Goal: Task Accomplishment & Management: Complete application form

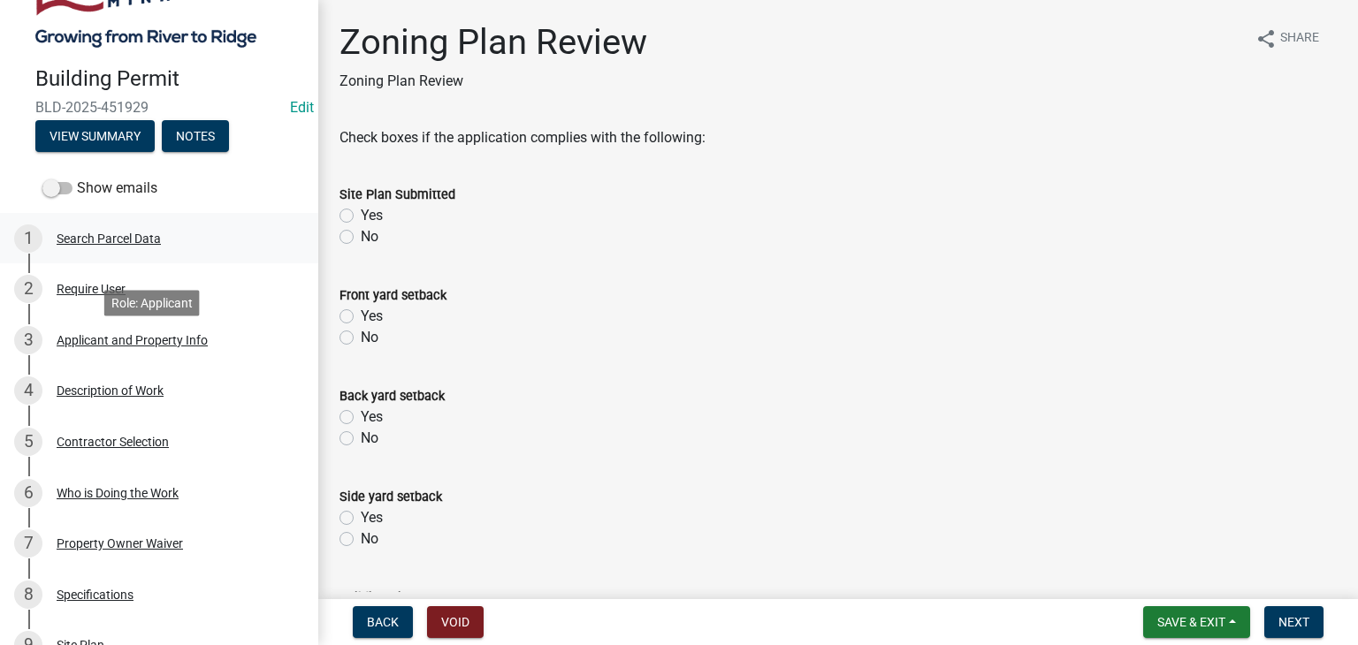
scroll to position [354, 0]
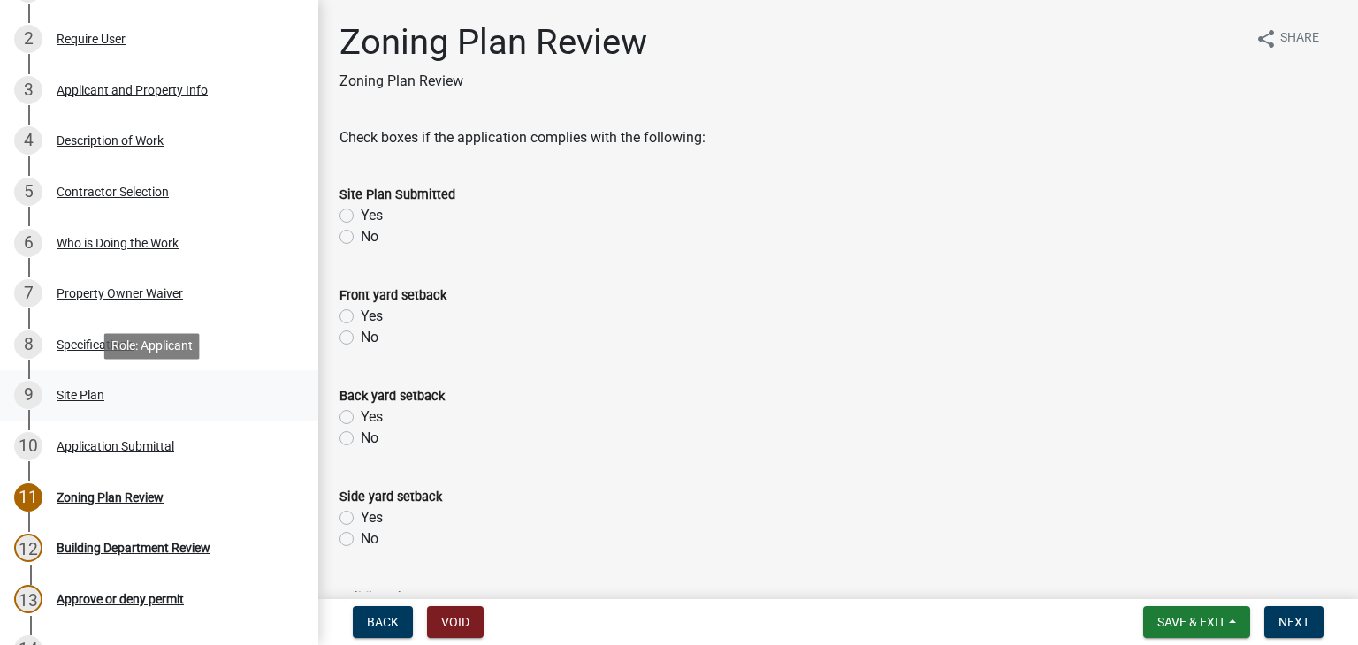
click at [95, 397] on div "Site Plan" at bounding box center [81, 395] width 48 height 12
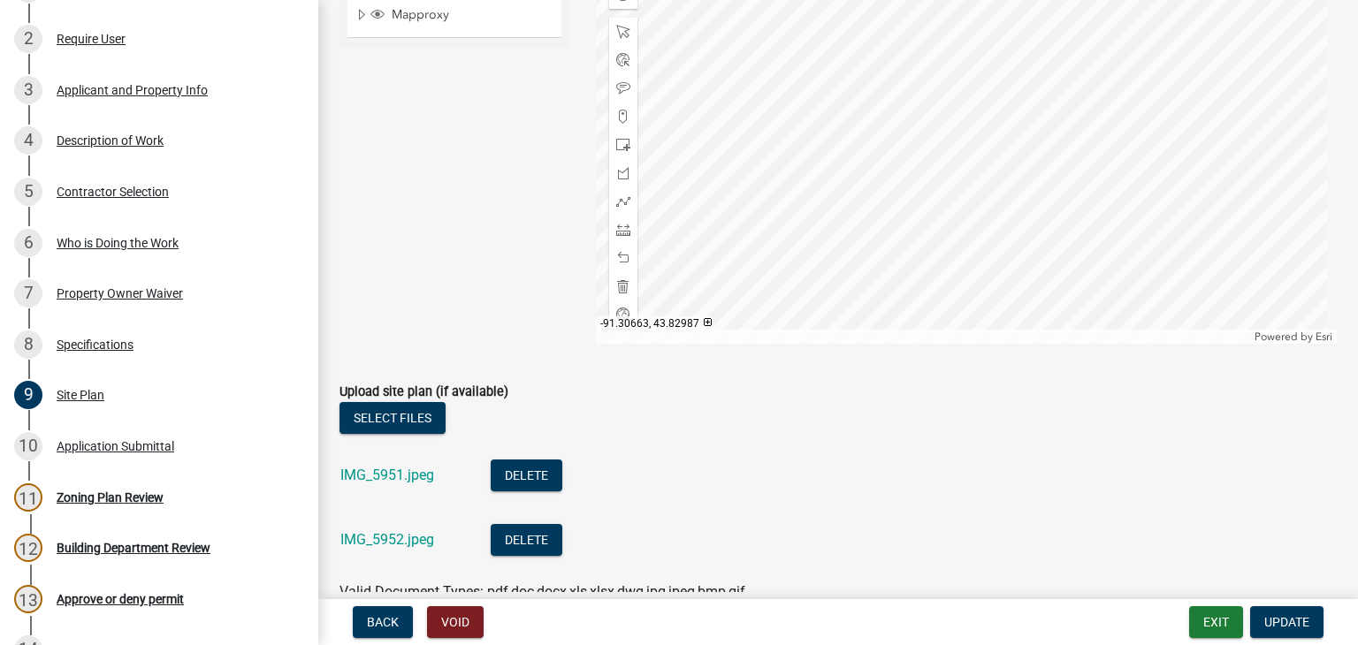
scroll to position [442, 0]
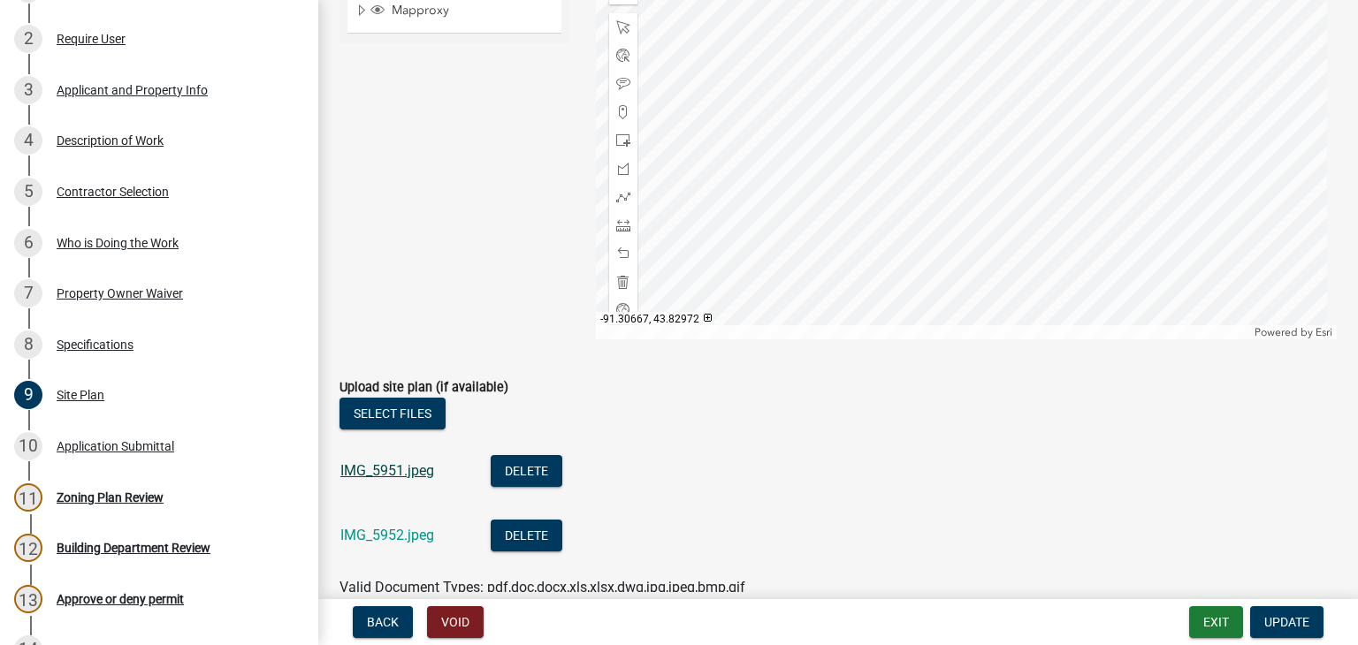
click at [424, 472] on link "IMG_5951.jpeg" at bounding box center [387, 470] width 94 height 17
click at [379, 533] on link "IMG_5952.jpeg" at bounding box center [387, 535] width 94 height 17
click at [118, 344] on div "Specifications" at bounding box center [95, 345] width 77 height 12
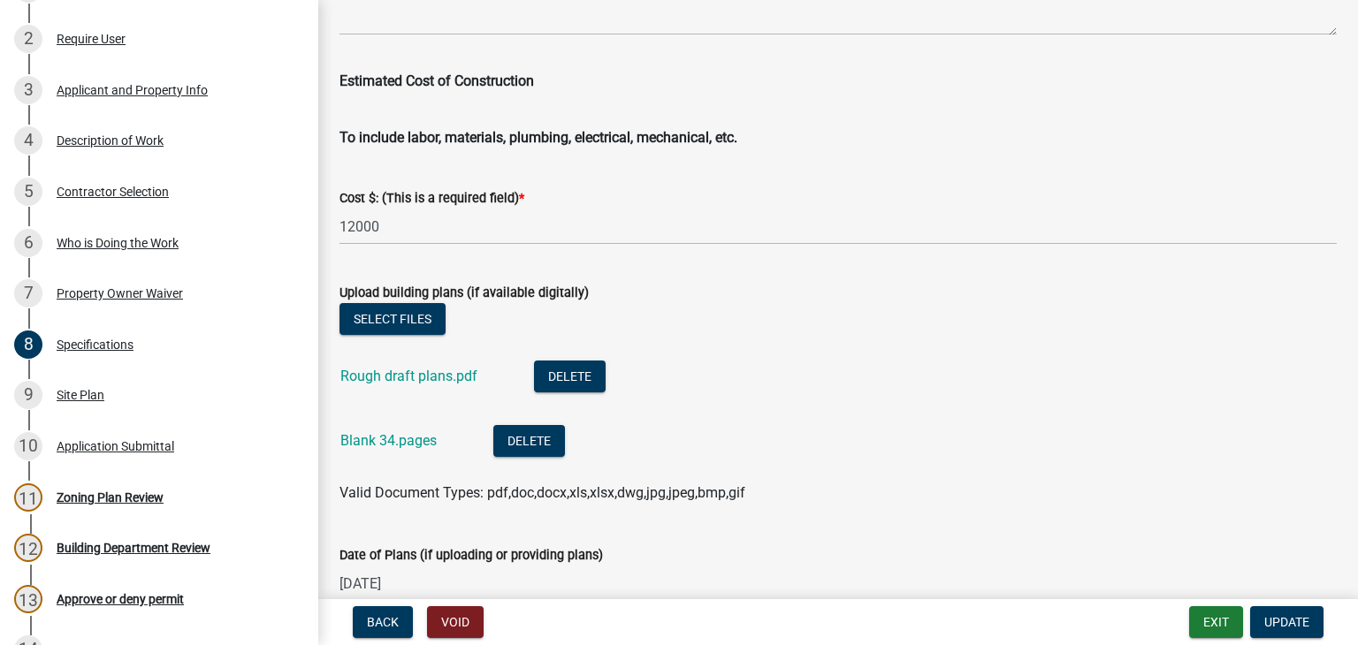
scroll to position [3093, 0]
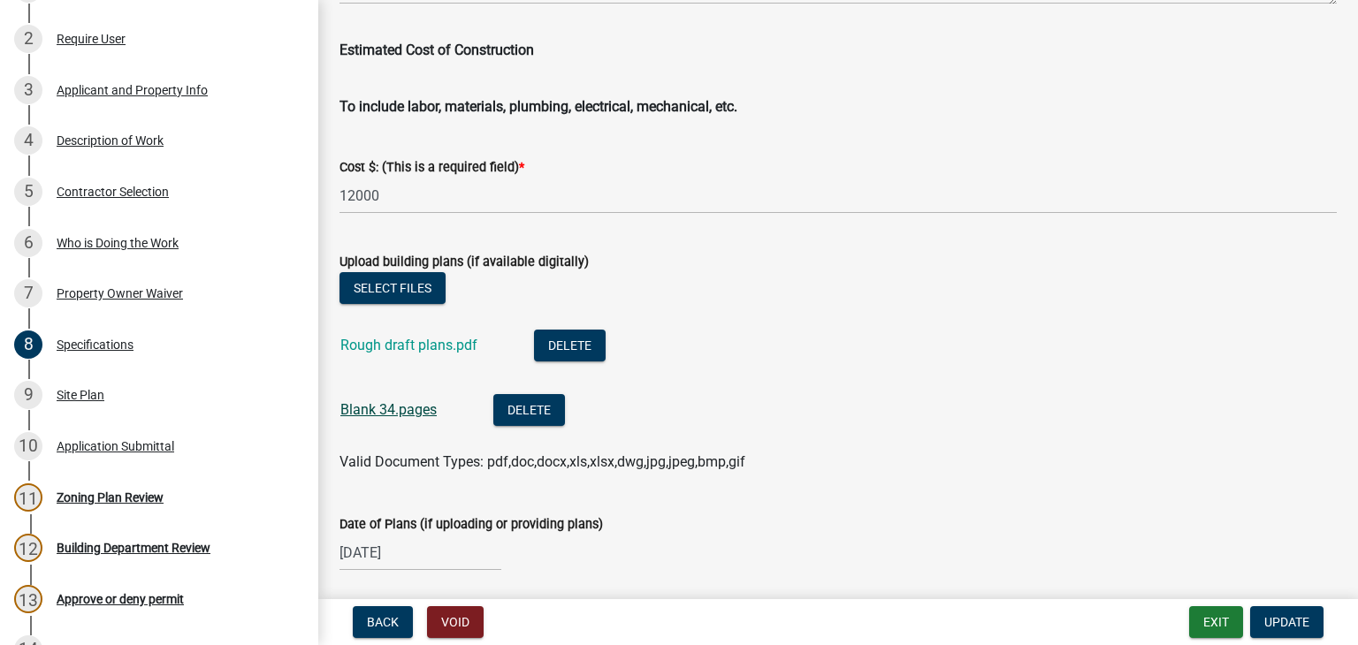
click at [377, 414] on link "Blank 34.pages" at bounding box center [388, 409] width 96 height 17
click at [382, 344] on link "Rough draft plans.pdf" at bounding box center [408, 345] width 137 height 17
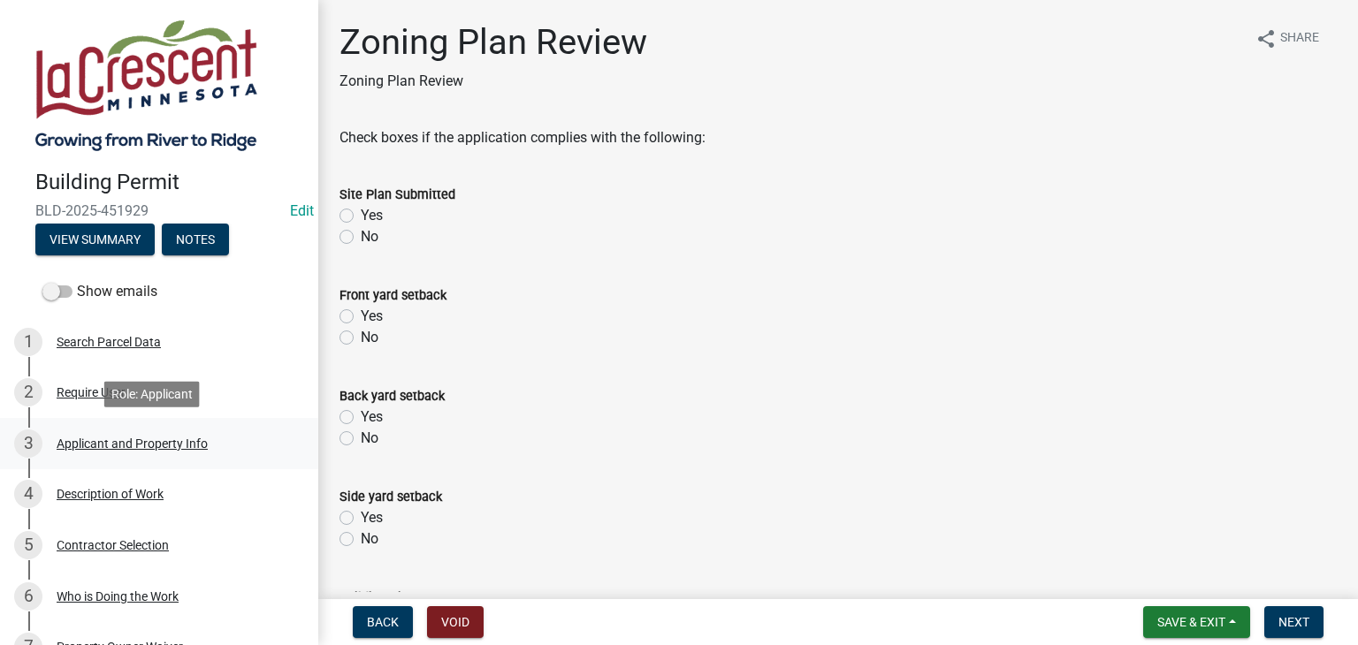
click at [125, 433] on div "3 Applicant and Property Info" at bounding box center [152, 444] width 276 height 28
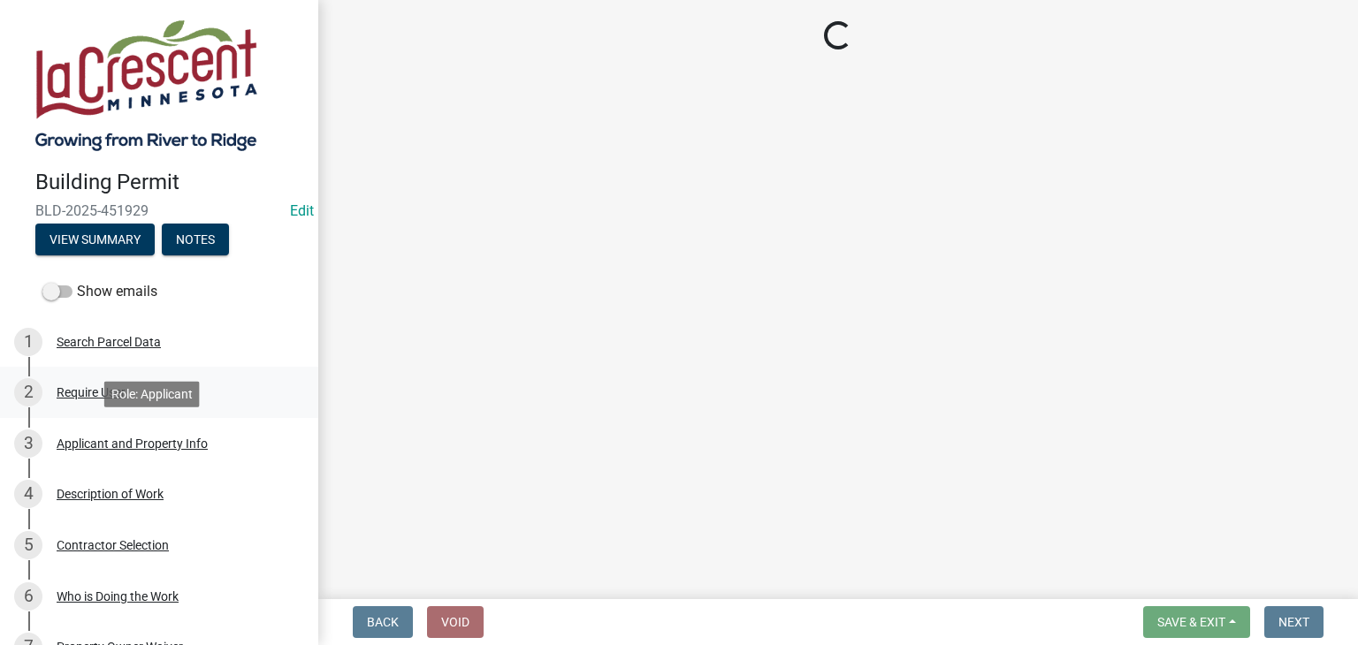
select select "e838c9e2-1e6e-4405-bddc-a3335cd38b08"
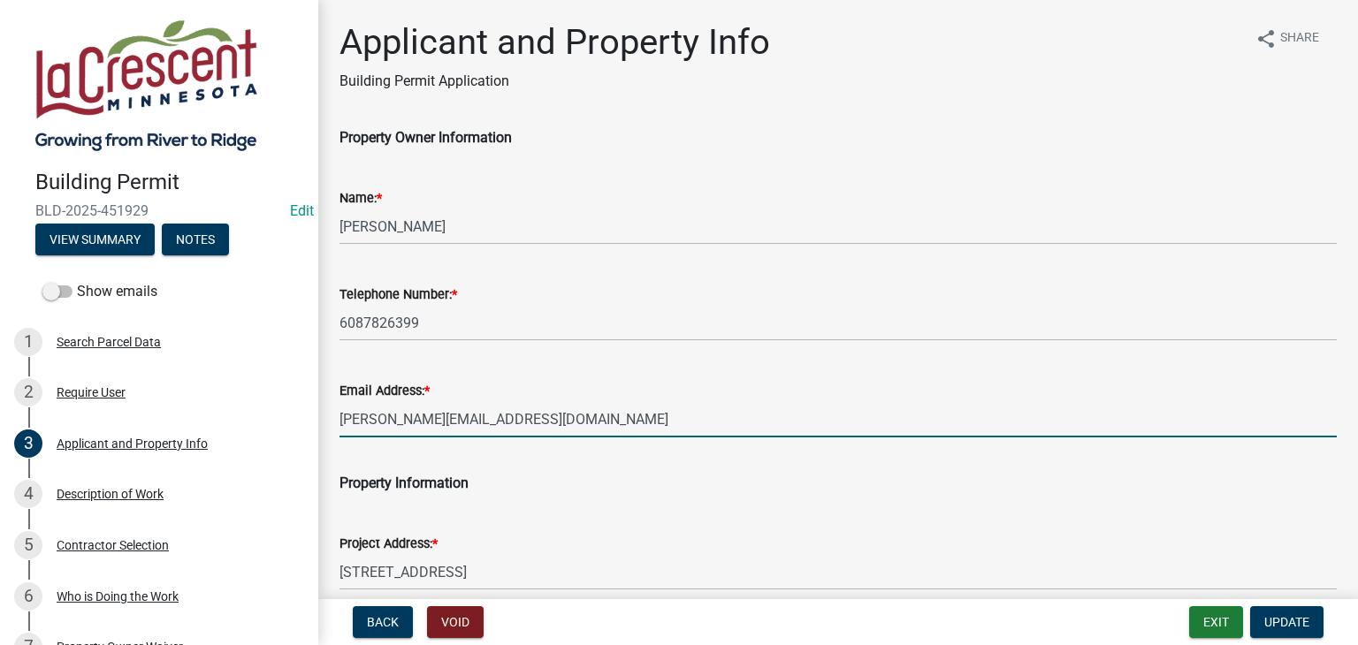
drag, startPoint x: 542, startPoint y: 422, endPoint x: 338, endPoint y: 418, distance: 204.2
click at [338, 418] on div "Email Address: * Andrew.falconer2@icloud.com" at bounding box center [837, 396] width 1023 height 82
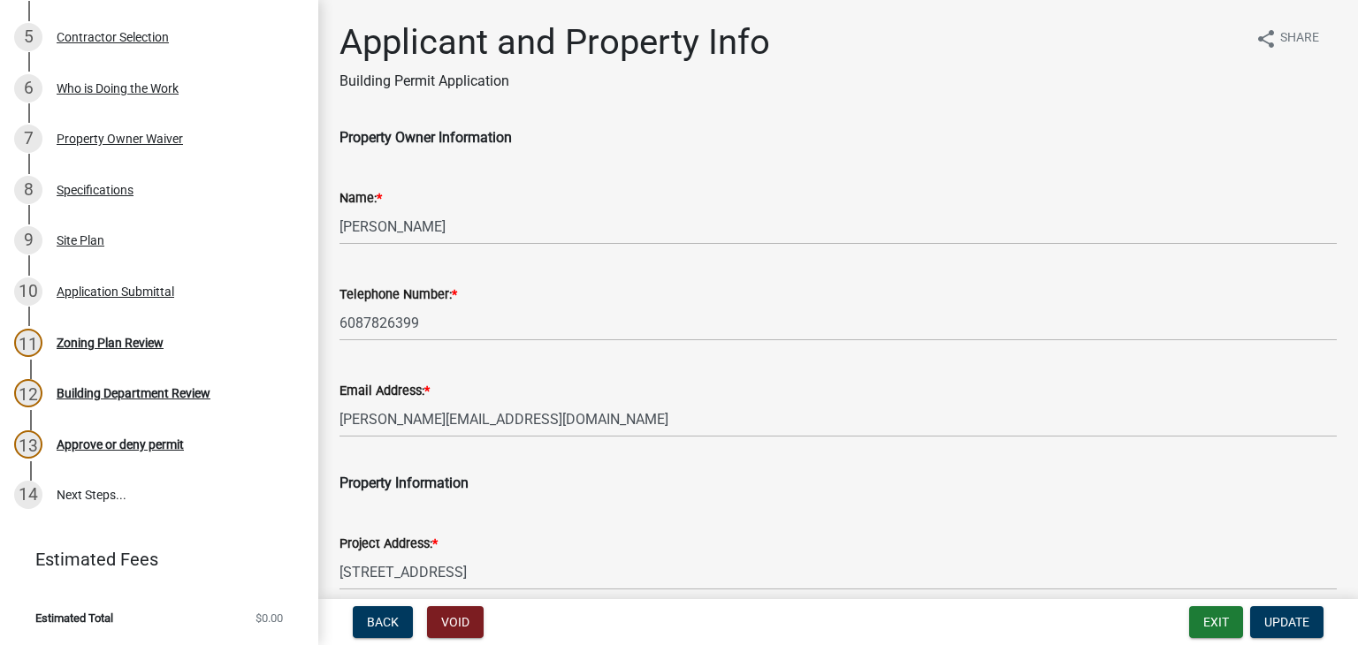
scroll to position [509, 0]
